Goal: Transaction & Acquisition: Subscribe to service/newsletter

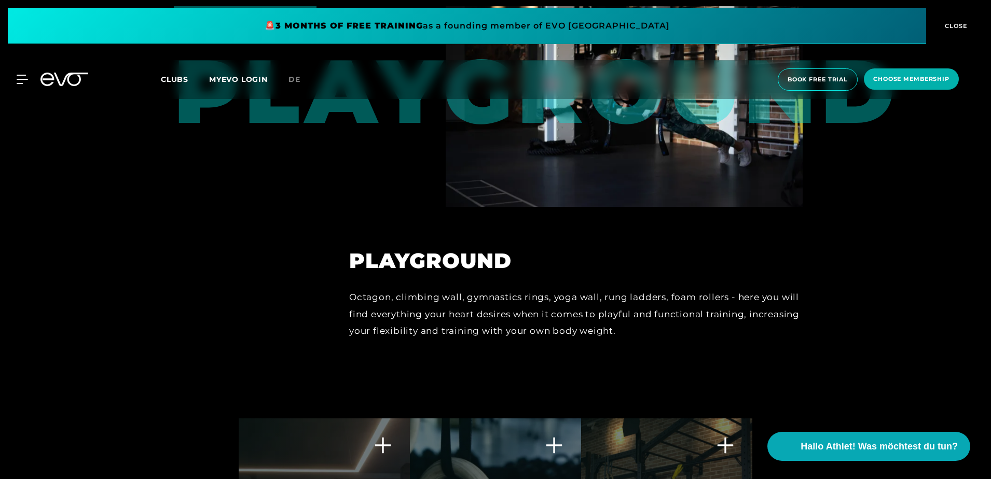
scroll to position [3059, 0]
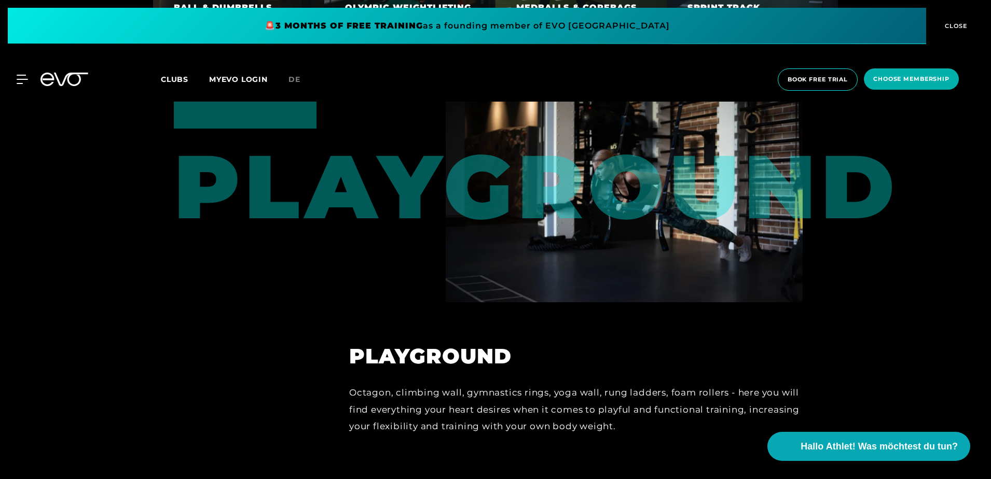
click at [465, 32] on span at bounding box center [467, 26] width 918 height 36
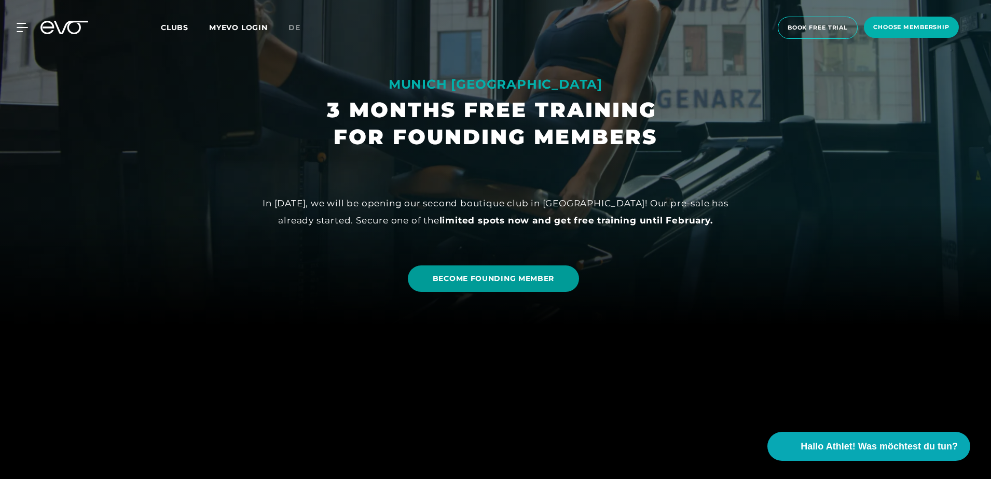
scroll to position [311, 0]
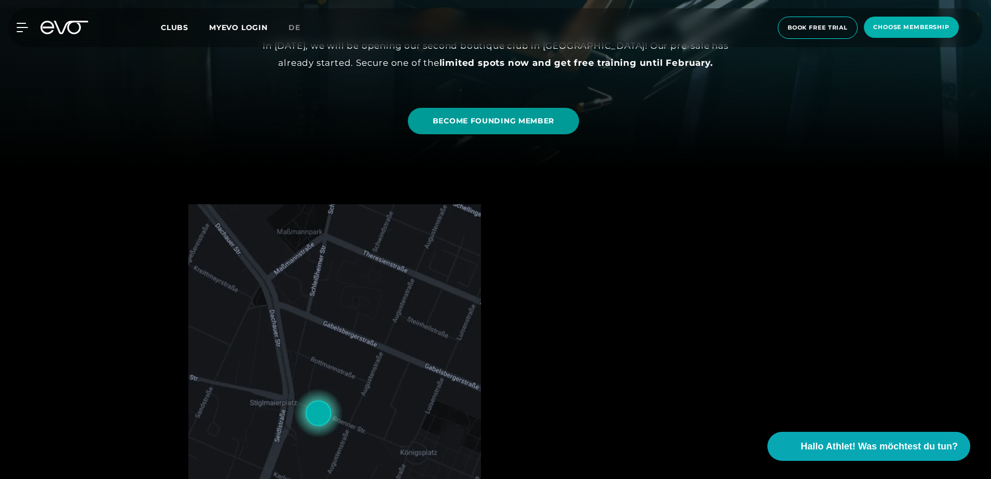
click at [501, 123] on span "BECOME FOUNDING MEMBER" at bounding box center [493, 121] width 121 height 11
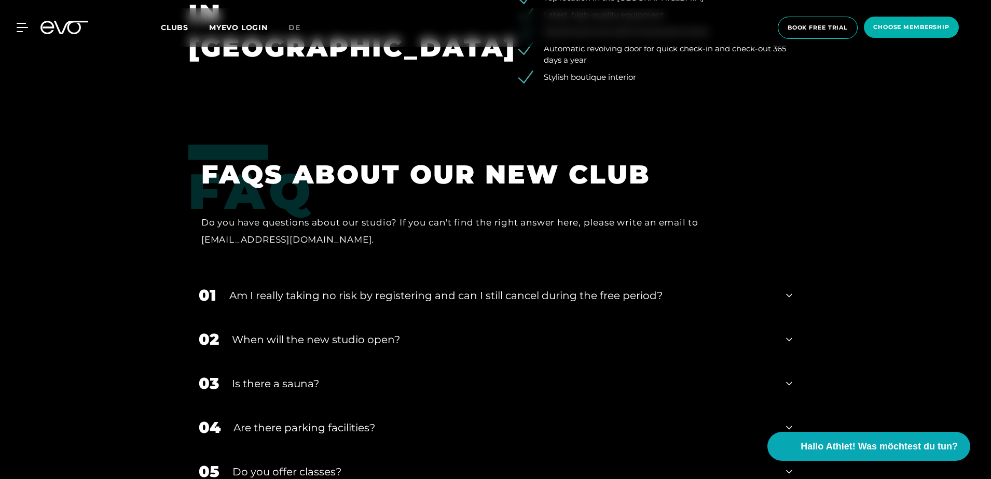
scroll to position [2127, 0]
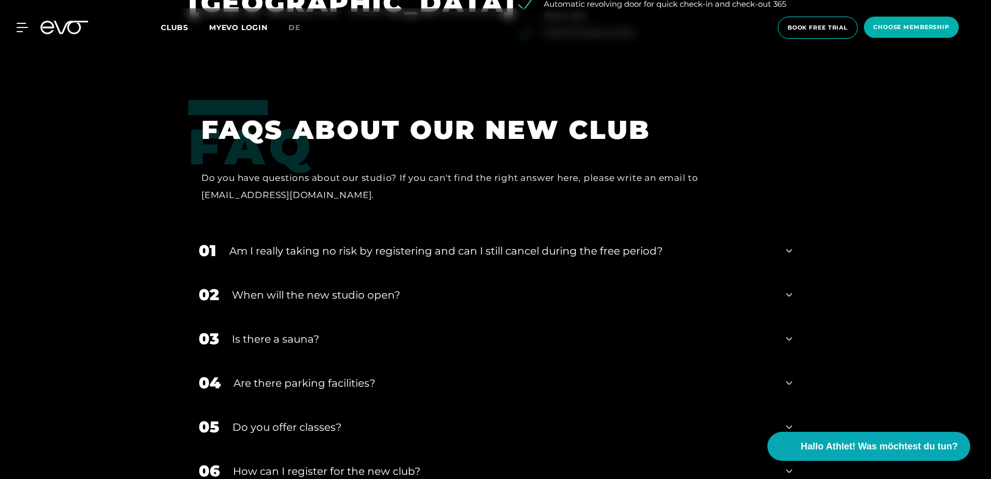
click at [361, 251] on div "Am I really taking no risk by registering and can I still cancel during the fre…" at bounding box center [501, 251] width 544 height 16
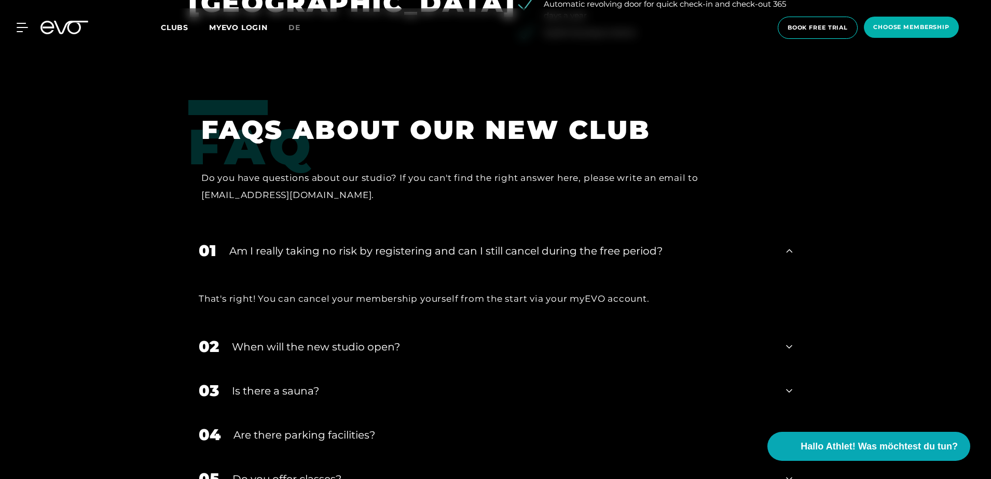
click at [361, 251] on div "Am I really taking no risk by registering and can I still cancel during the fre…" at bounding box center [501, 251] width 544 height 16
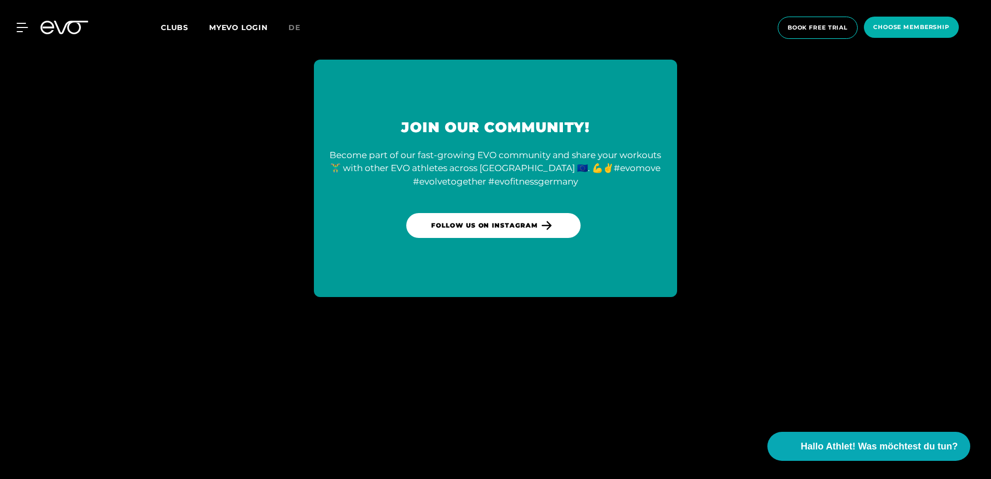
scroll to position [2918, 0]
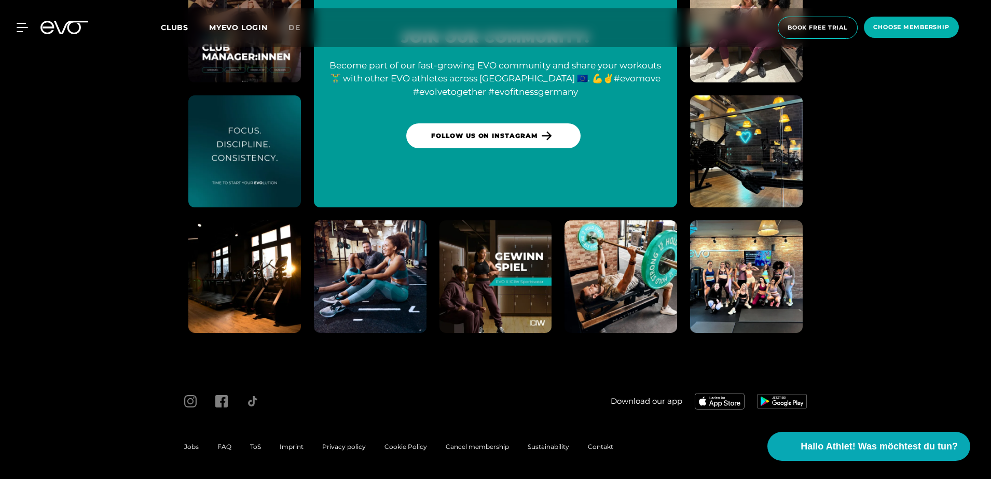
click at [225, 447] on span "FAQ" at bounding box center [224, 447] width 14 height 8
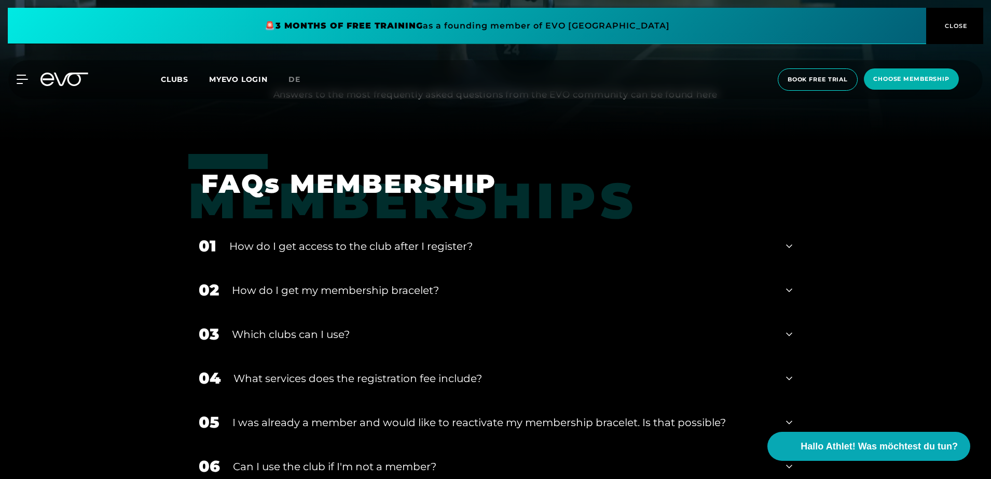
scroll to position [363, 0]
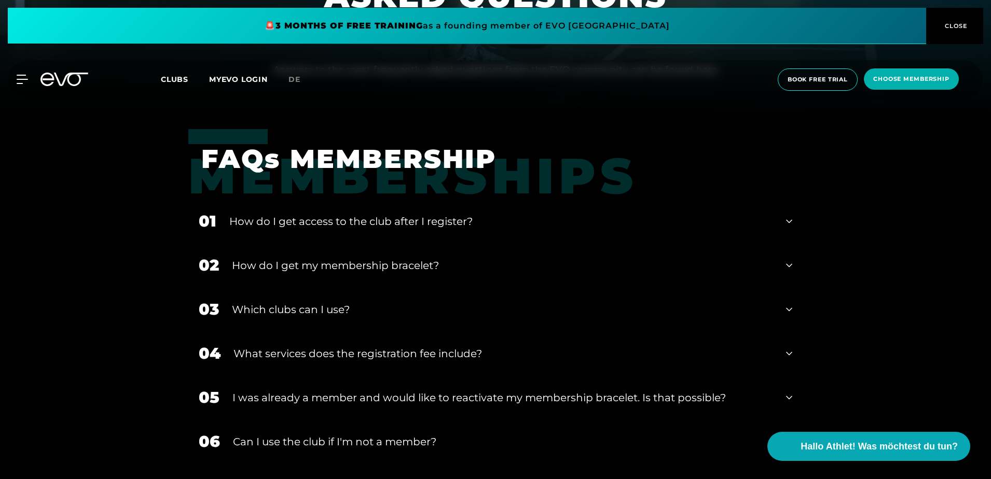
click at [350, 308] on div "Which clubs can I use?" at bounding box center [502, 310] width 541 height 16
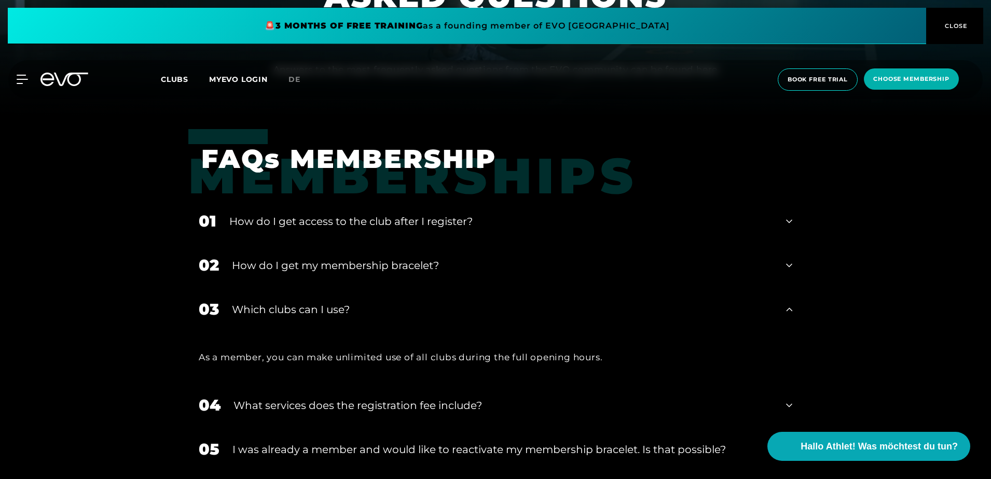
click at [350, 308] on div "Which clubs can I use?" at bounding box center [502, 310] width 541 height 16
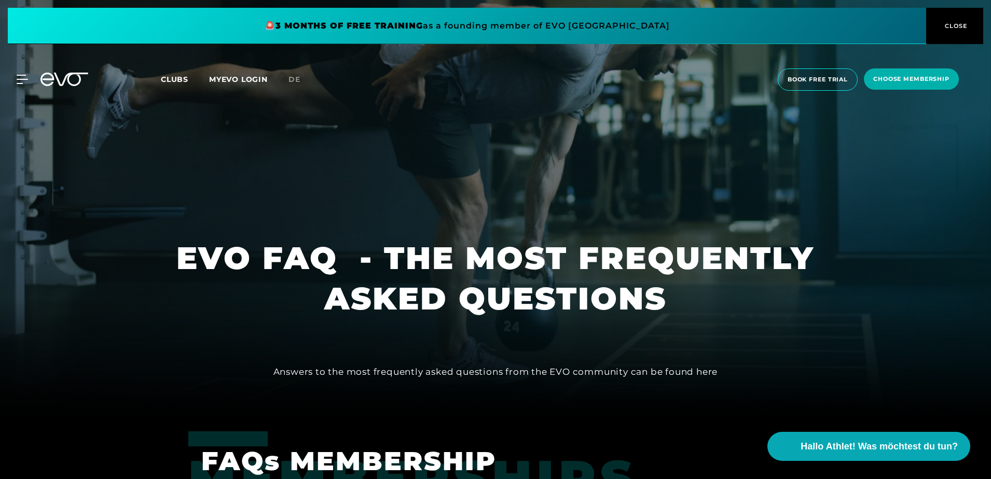
scroll to position [0, 0]
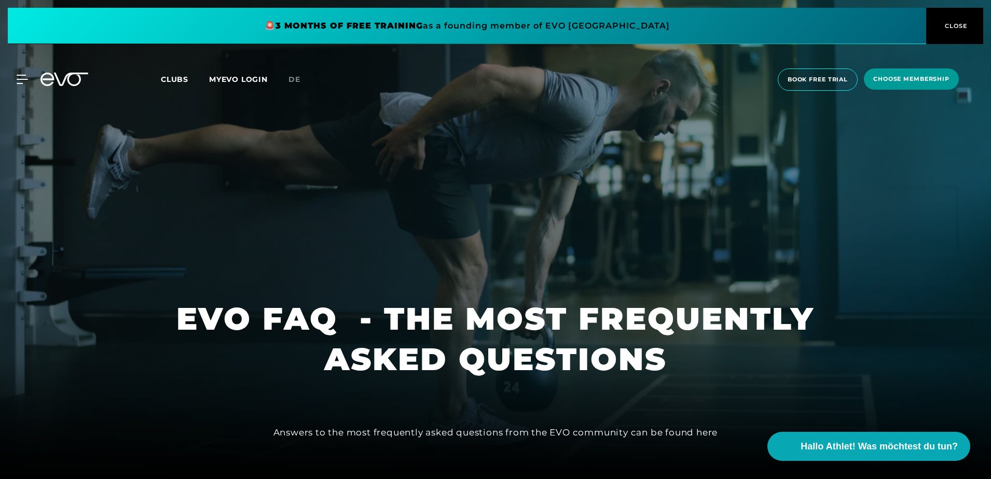
click at [888, 86] on span "choose membership" at bounding box center [911, 78] width 95 height 21
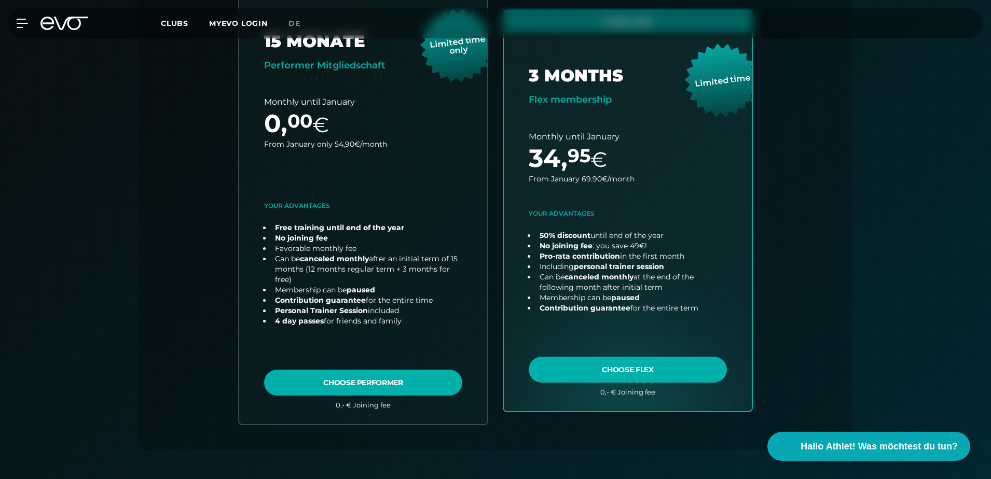
scroll to position [385, 0]
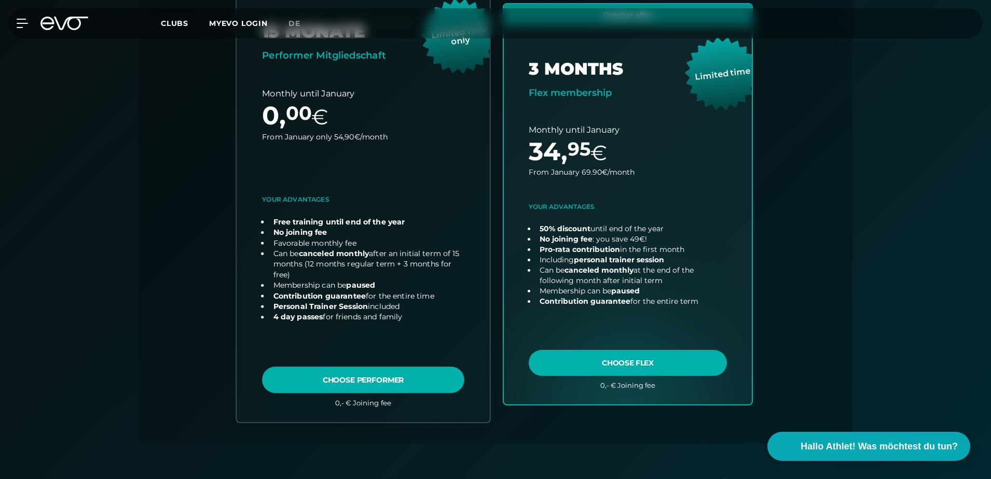
click at [363, 378] on link "choose plan" at bounding box center [363, 204] width 253 height 435
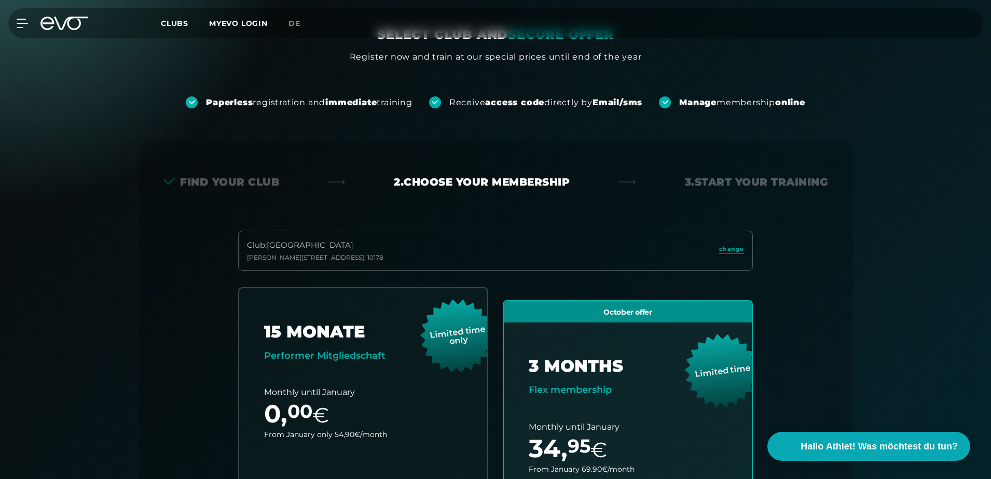
scroll to position [0, 0]
